Goal: Task Accomplishment & Management: Manage account settings

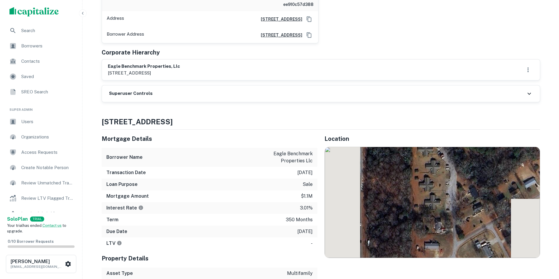
click at [265, 101] on div "Superuser Controls" at bounding box center [321, 93] width 438 height 16
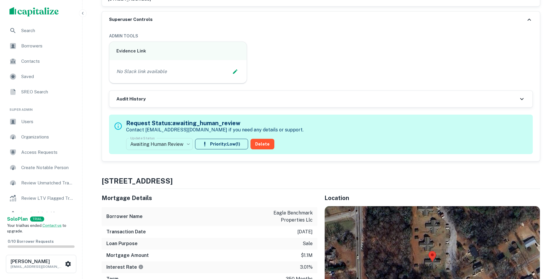
scroll to position [265, 0]
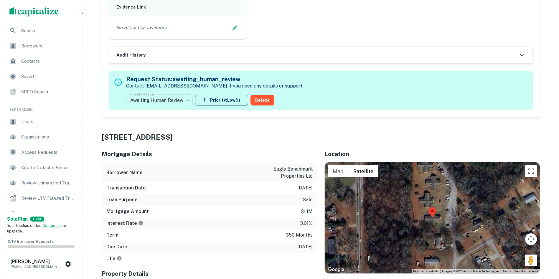
click at [151, 90] on div "**********" at bounding box center [214, 90] width 177 height 36
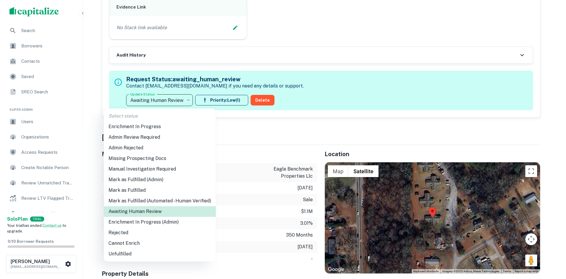
click at [144, 222] on li "Enrichment In Progress (Admin)" at bounding box center [160, 222] width 112 height 11
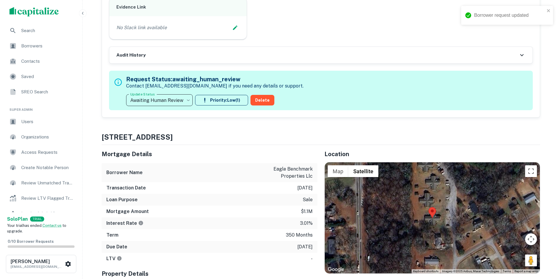
type input "**********"
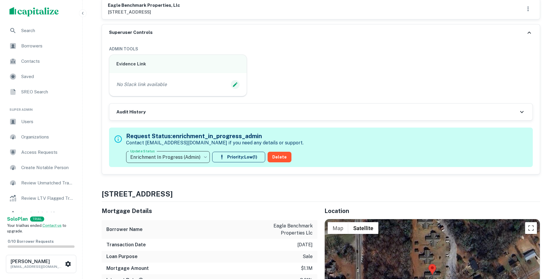
scroll to position [206, 0]
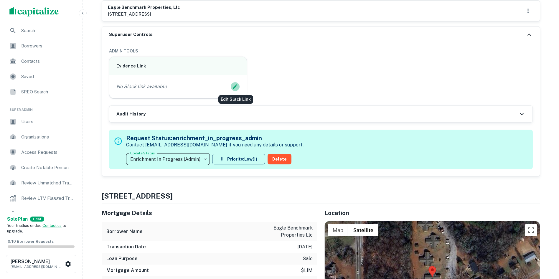
click at [234, 86] on icon "Edit Slack Link" at bounding box center [235, 87] width 6 height 6
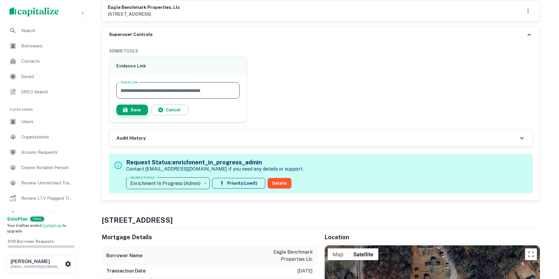
click at [180, 91] on input "Slack Link" at bounding box center [177, 90] width 123 height 16
type input "**********"
click at [120, 110] on button "Save" at bounding box center [132, 110] width 32 height 11
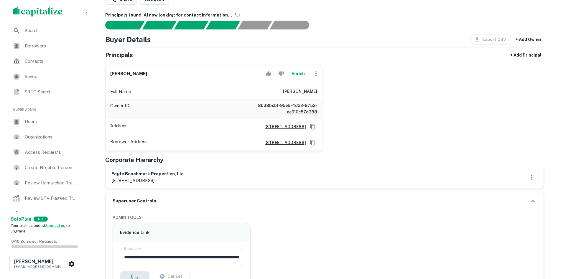
scroll to position [29, 0]
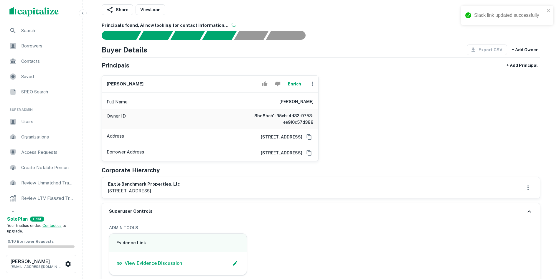
drag, startPoint x: 110, startPoint y: 182, endPoint x: 212, endPoint y: 192, distance: 101.8
click at [212, 192] on div "eagle benchmark properties, llc [STREET_ADDRESS]" at bounding box center [321, 187] width 438 height 21
click at [288, 83] on button "Enrich" at bounding box center [294, 84] width 19 height 12
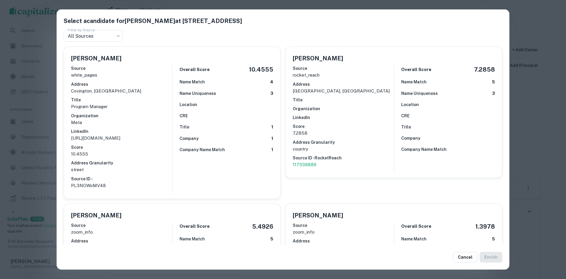
click at [226, 155] on div "Overall Score 10.4555 Name Match 4 Name Uniqueness 3 Location CRE Title 1 Compa…" at bounding box center [222, 129] width 101 height 129
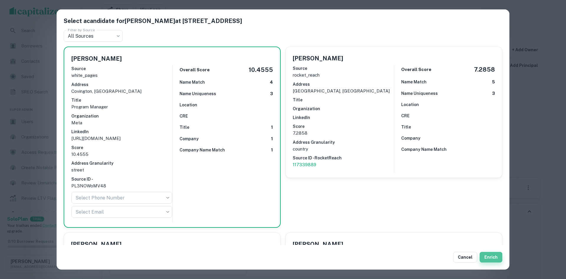
click at [493, 257] on button "Enrich" at bounding box center [490, 257] width 23 height 11
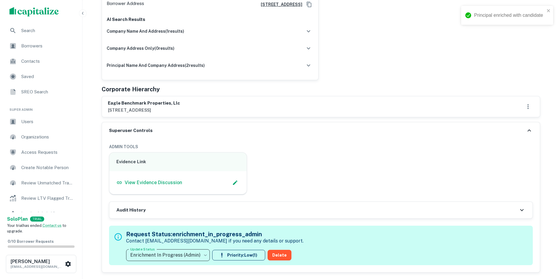
scroll to position [295, 0]
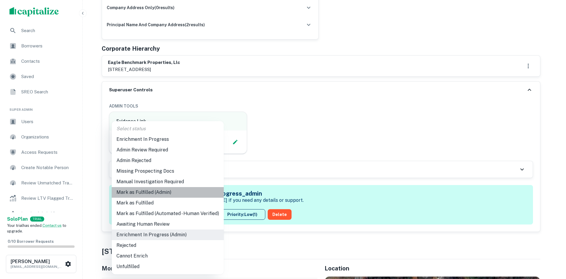
click at [170, 191] on li "Mark as Fulfilled (Admin)" at bounding box center [168, 192] width 112 height 11
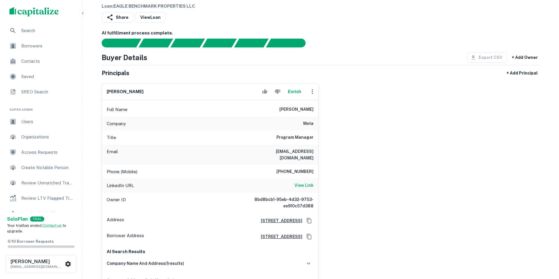
scroll to position [51, 0]
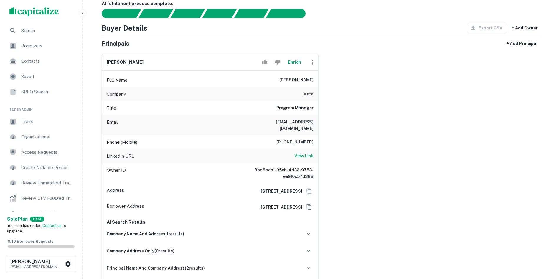
drag, startPoint x: 139, startPoint y: 141, endPoint x: 406, endPoint y: 122, distance: 267.6
click at [406, 122] on div "[PERSON_NAME] Enrich Full Name [PERSON_NAME] Company meta Title Program Manager…" at bounding box center [318, 166] width 443 height 234
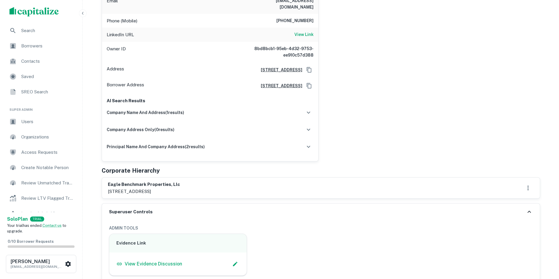
scroll to position [257, 0]
